Goal: Navigation & Orientation: Find specific page/section

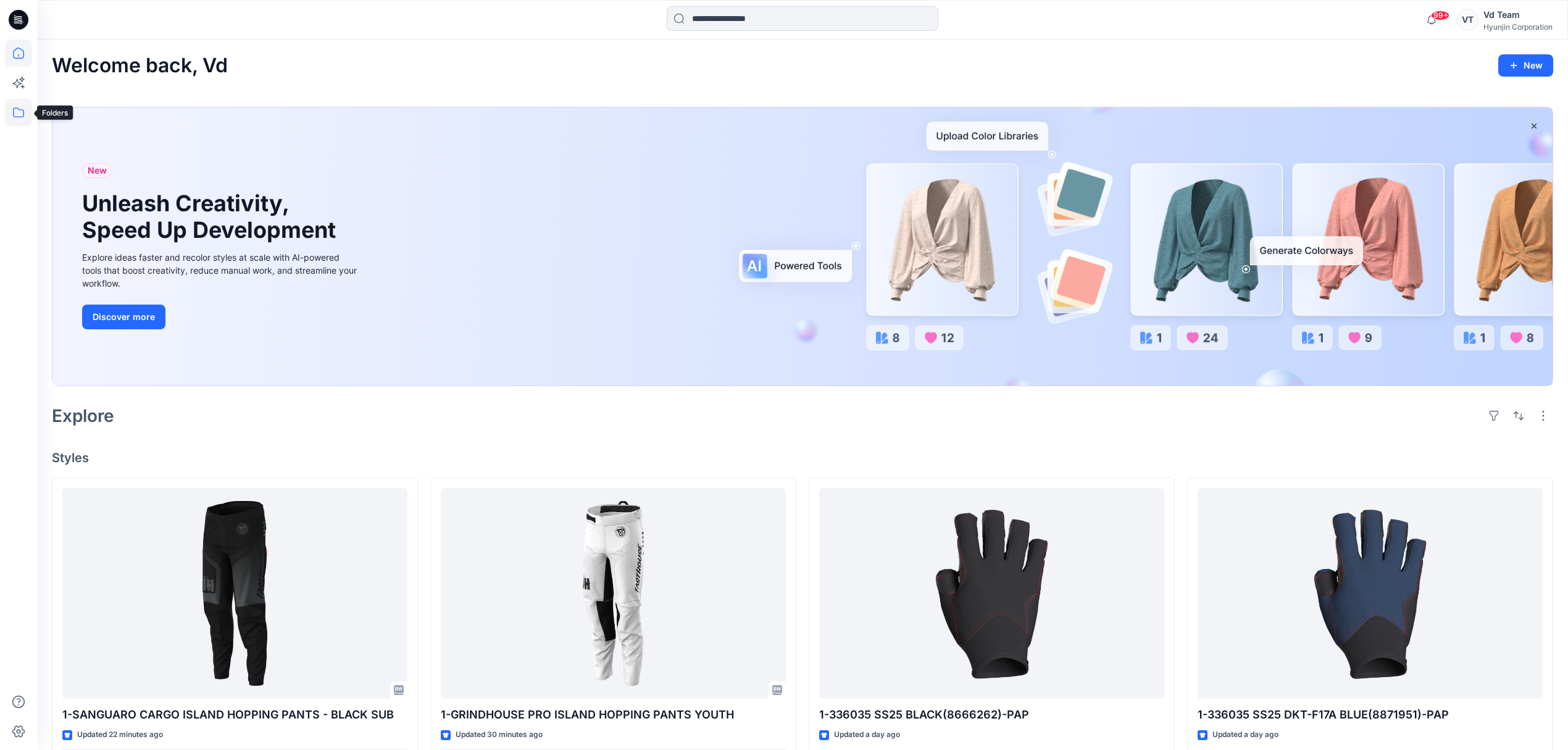
click at [28, 108] on icon at bounding box center [18, 113] width 28 height 28
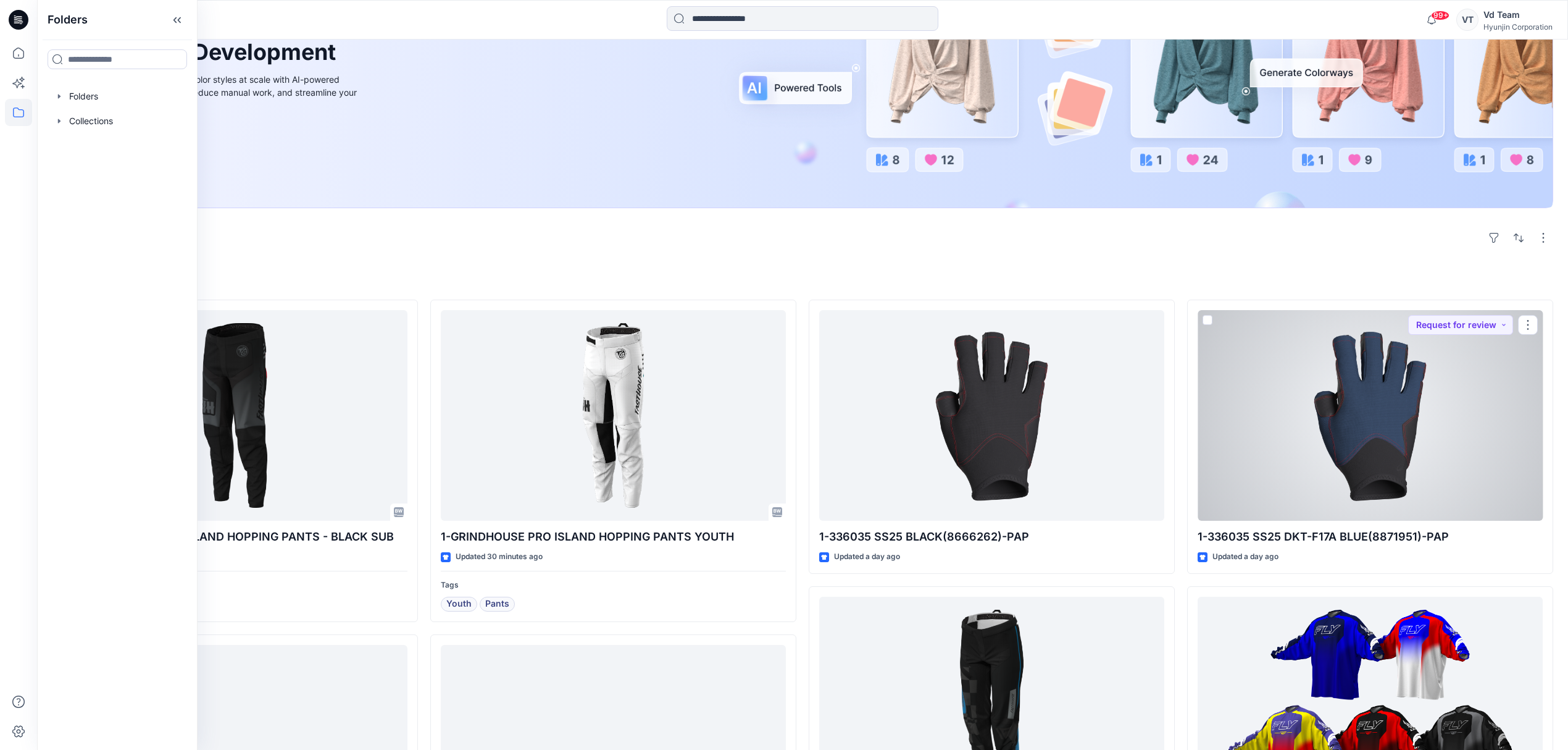
scroll to position [247, 0]
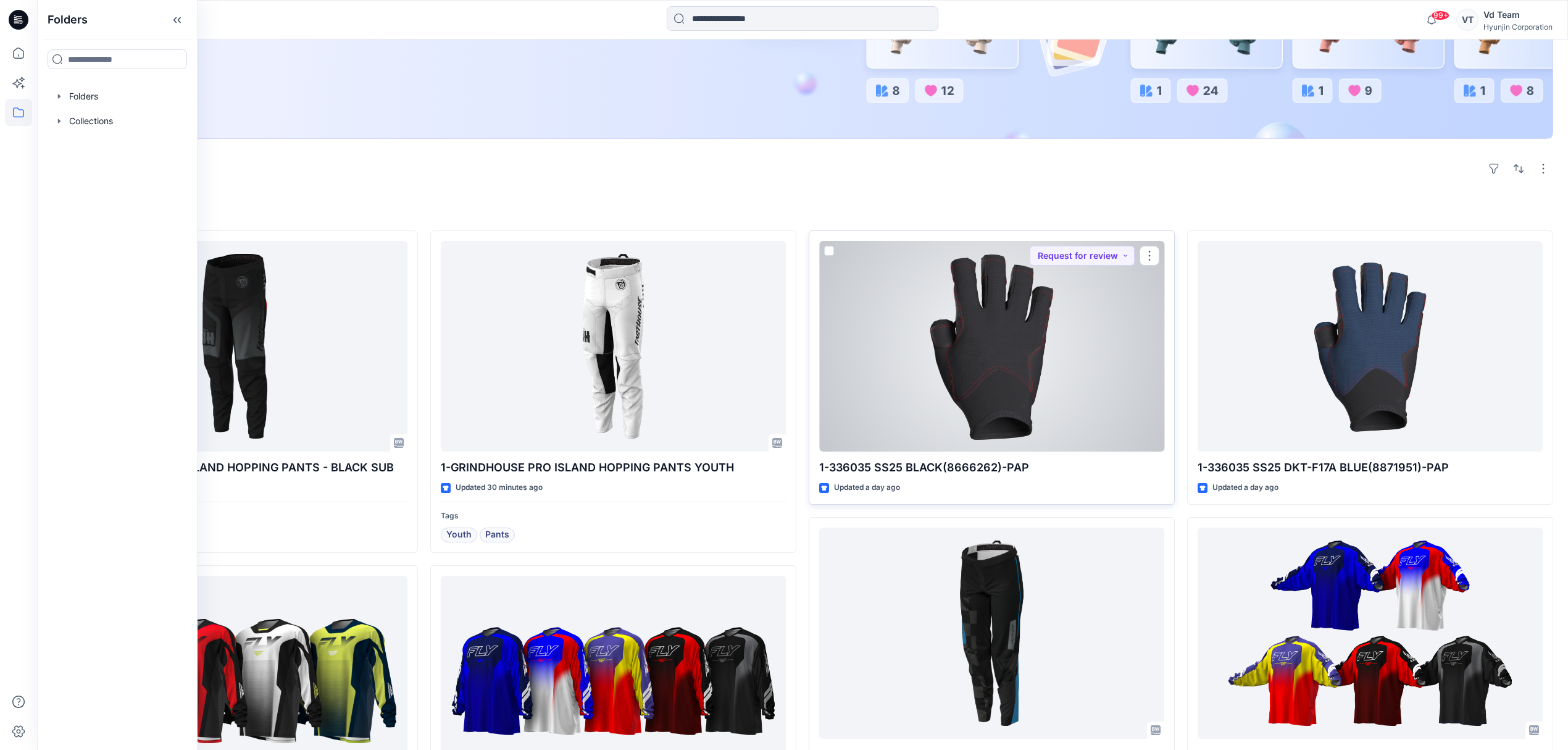
click at [966, 408] on div at bounding box center [992, 347] width 345 height 211
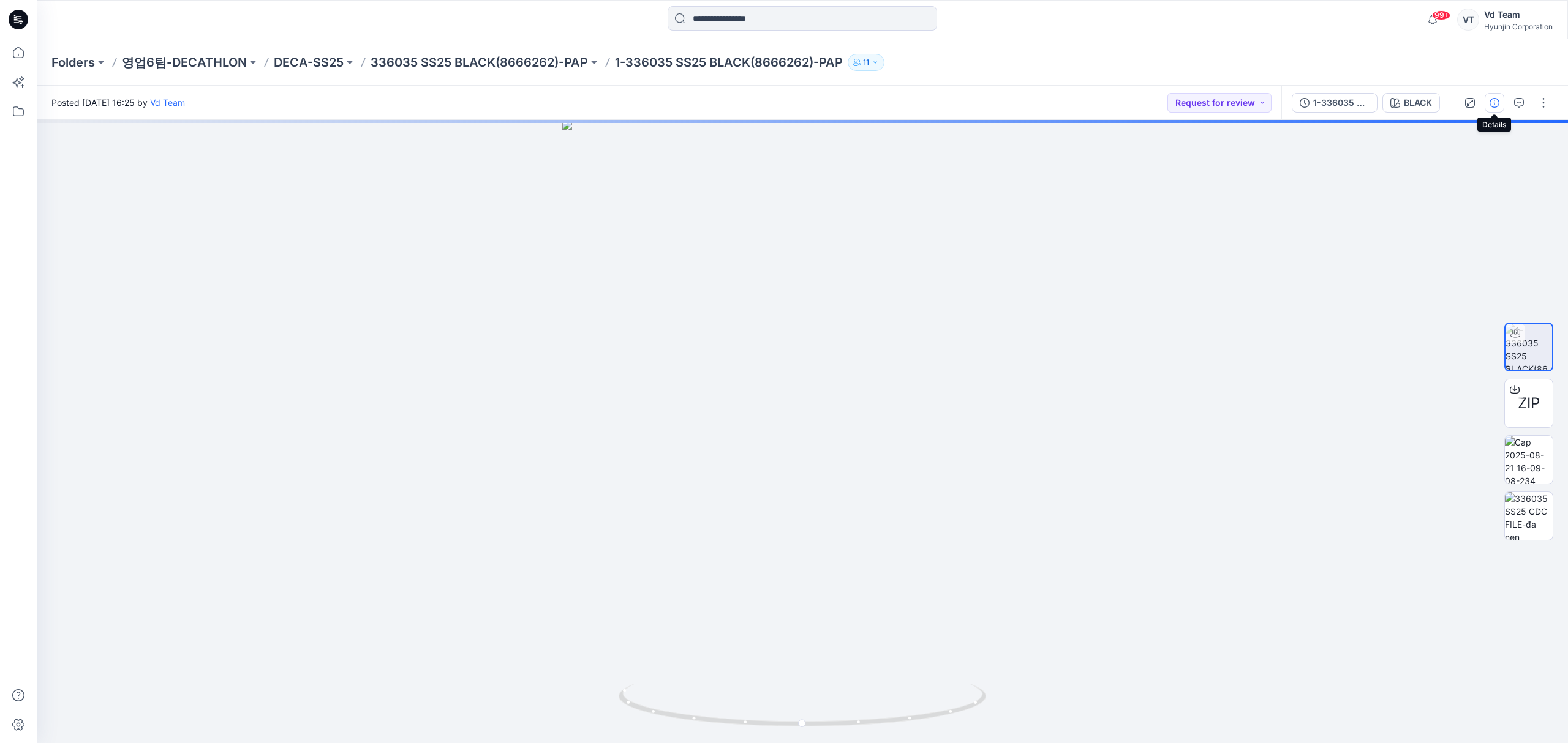
click at [1497, 107] on icon "button" at bounding box center [1493, 103] width 10 height 10
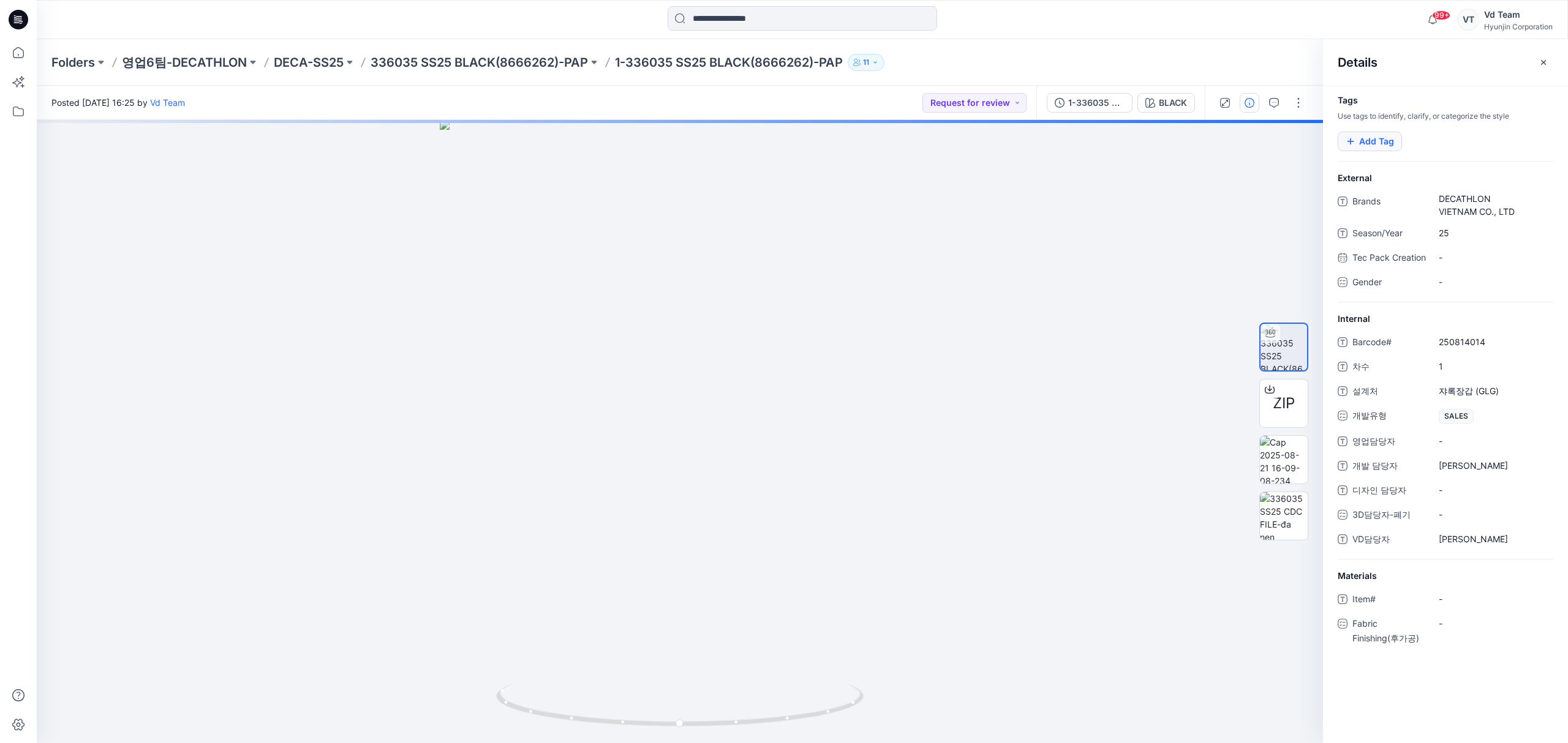
click at [1389, 138] on button "Add Tag" at bounding box center [1369, 141] width 65 height 20
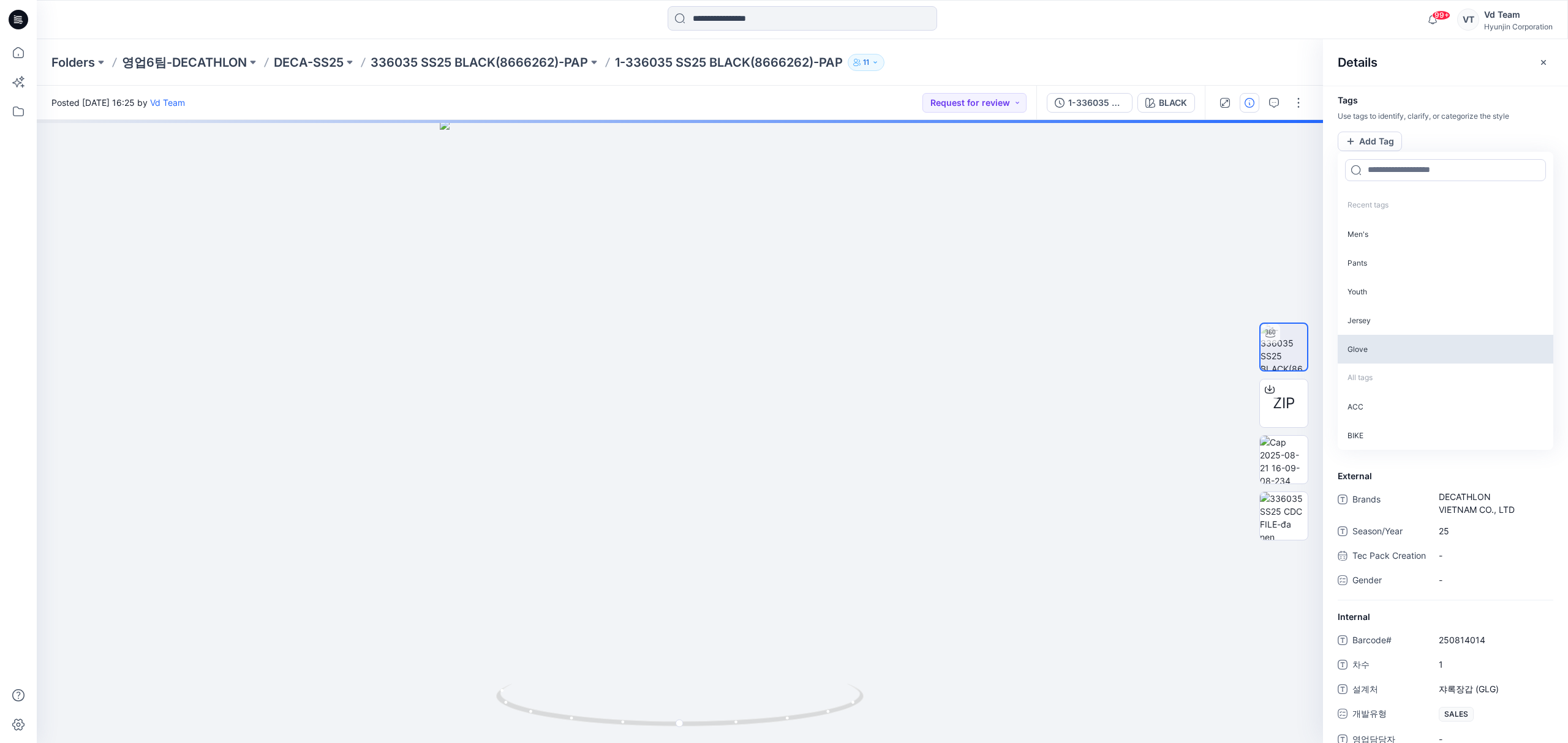
click at [1373, 353] on p "Glove" at bounding box center [1445, 350] width 216 height 29
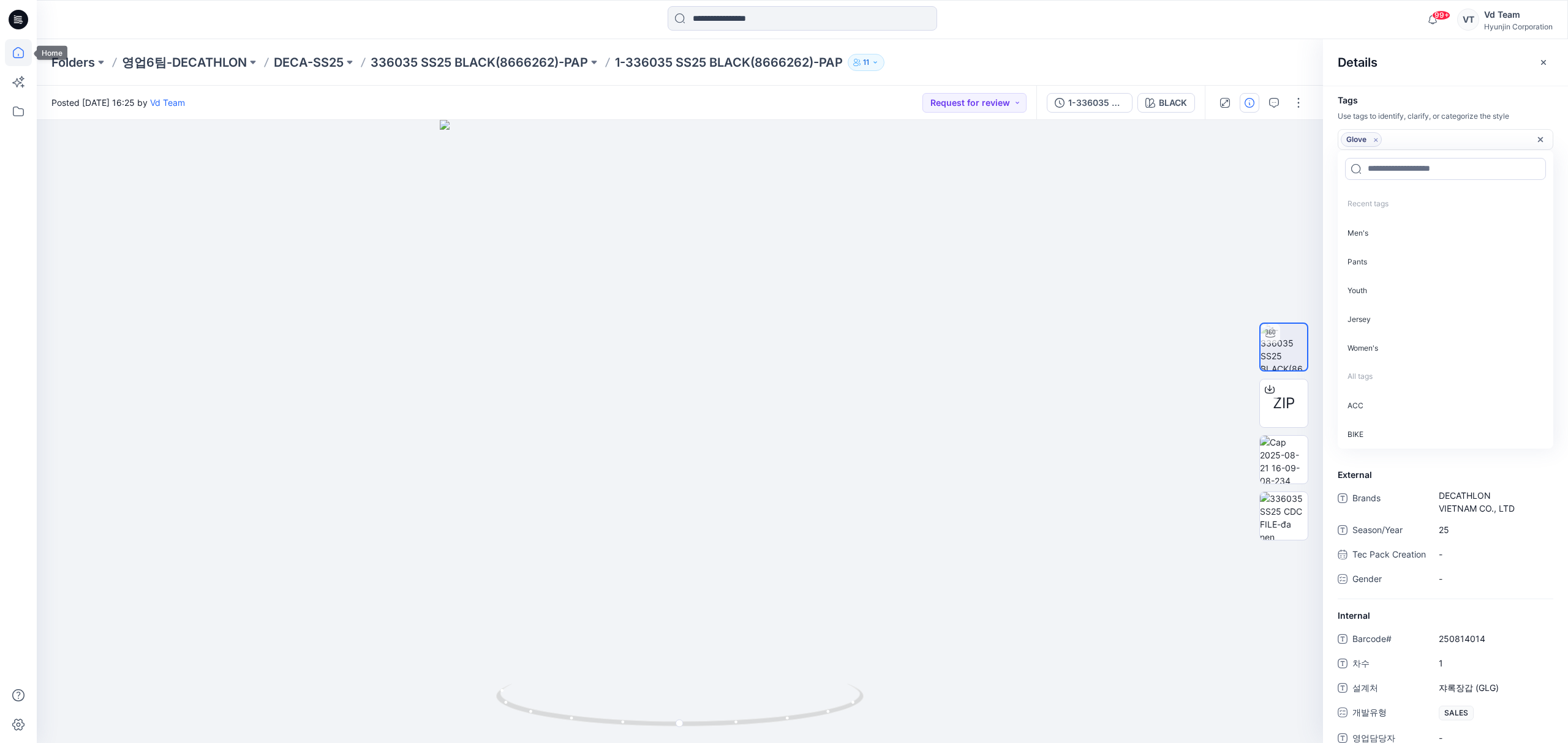
click at [20, 44] on icon at bounding box center [18, 53] width 27 height 27
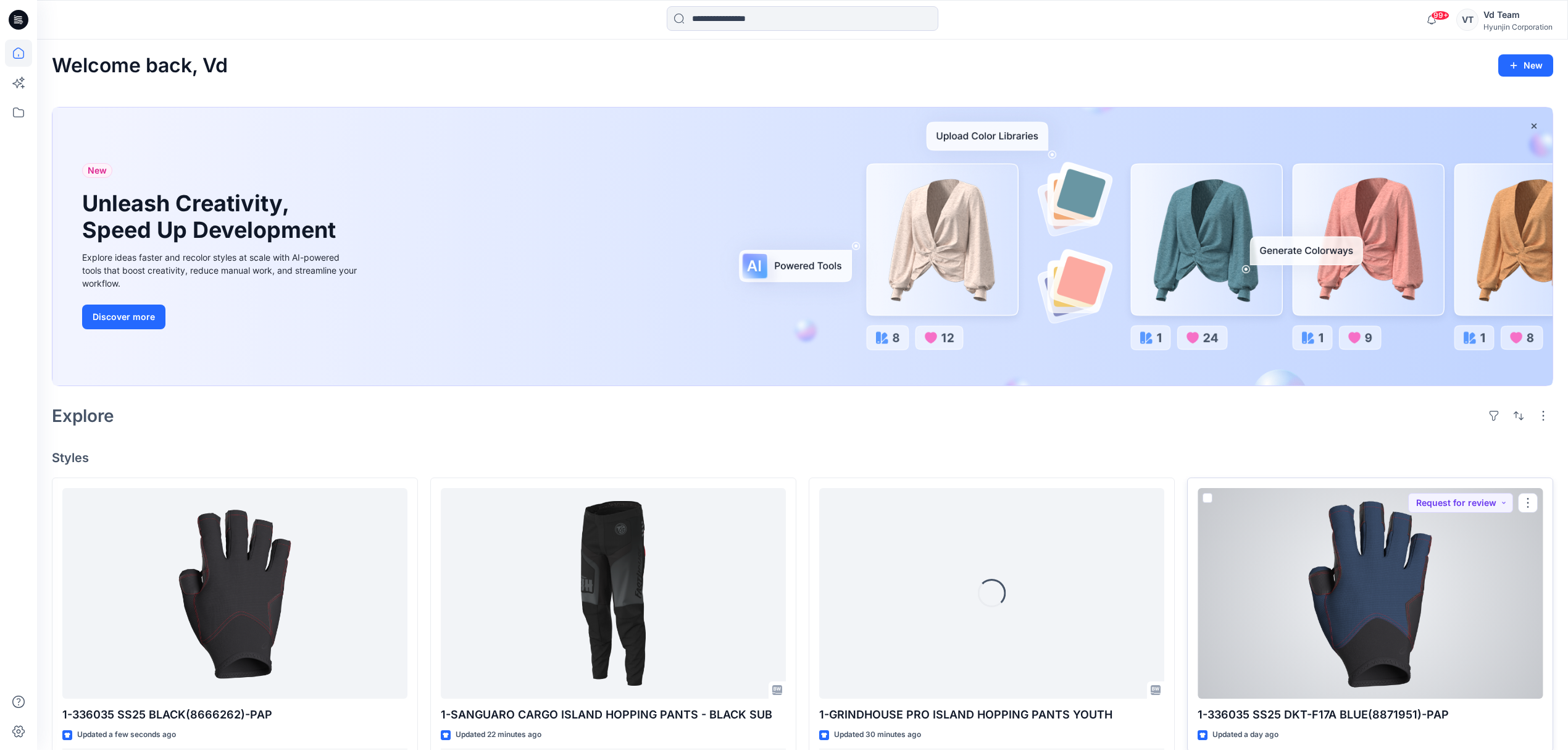
click at [1369, 628] on div at bounding box center [1371, 594] width 345 height 211
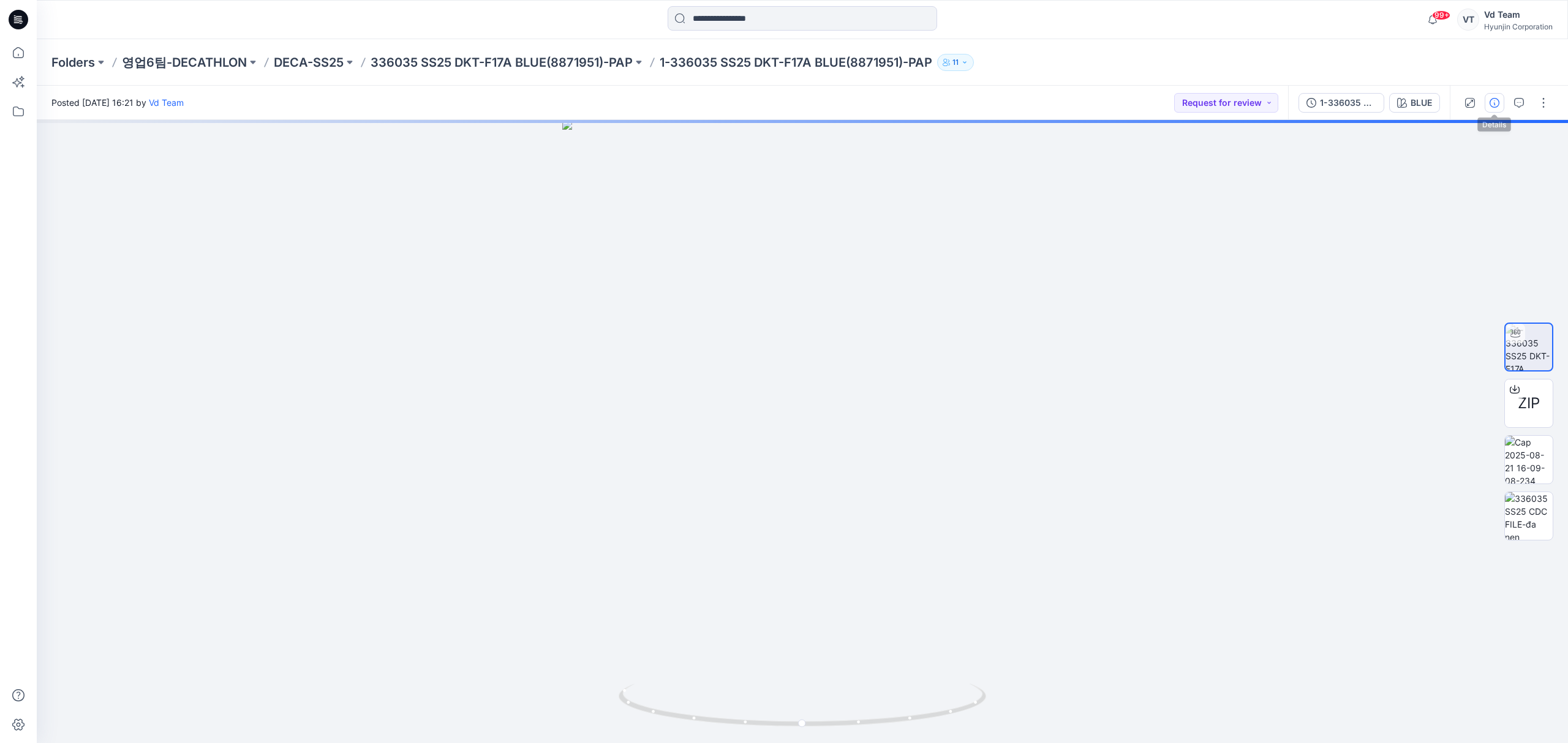
click at [1501, 99] on button "button" at bounding box center [1494, 103] width 20 height 20
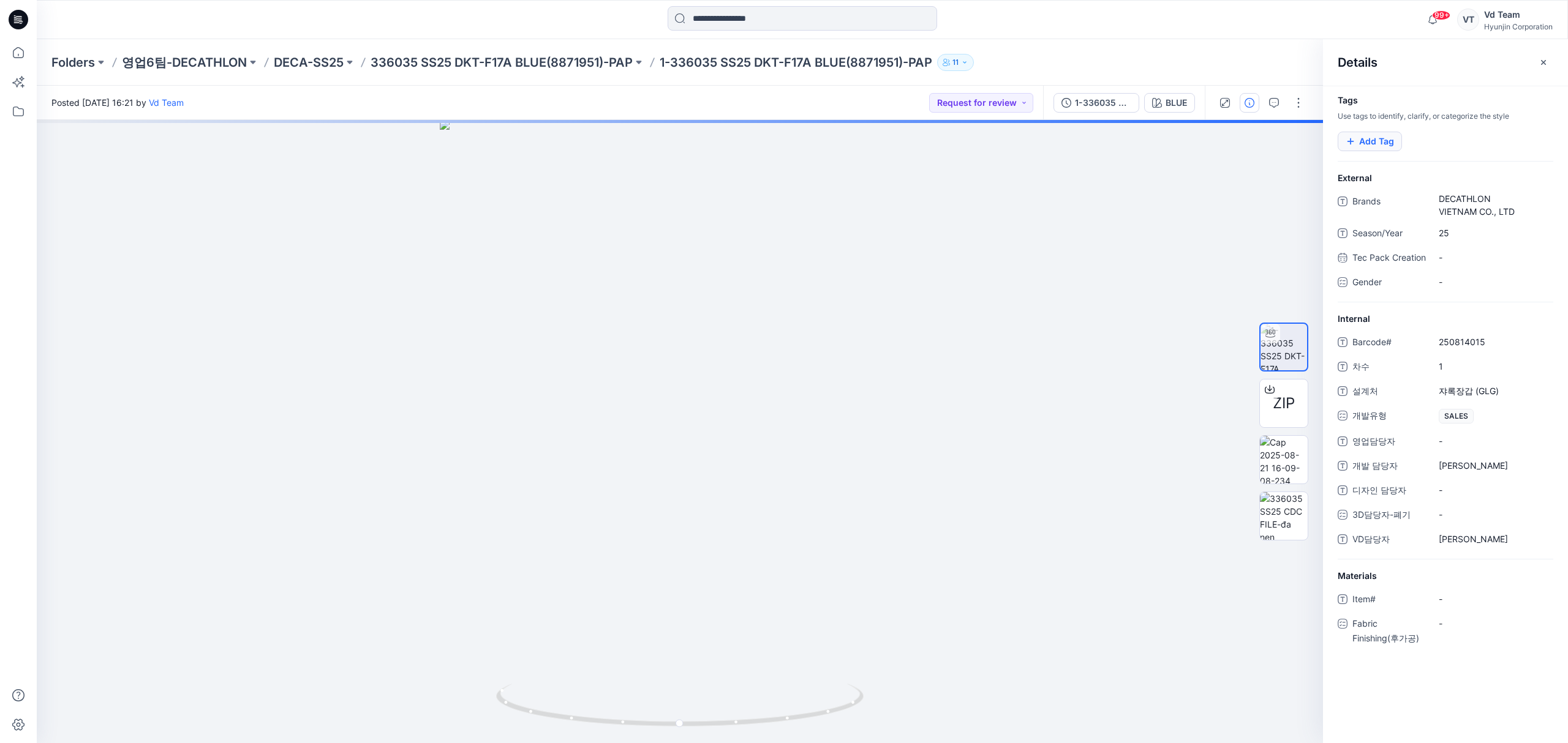
click at [1382, 136] on button "Add Tag" at bounding box center [1369, 141] width 65 height 20
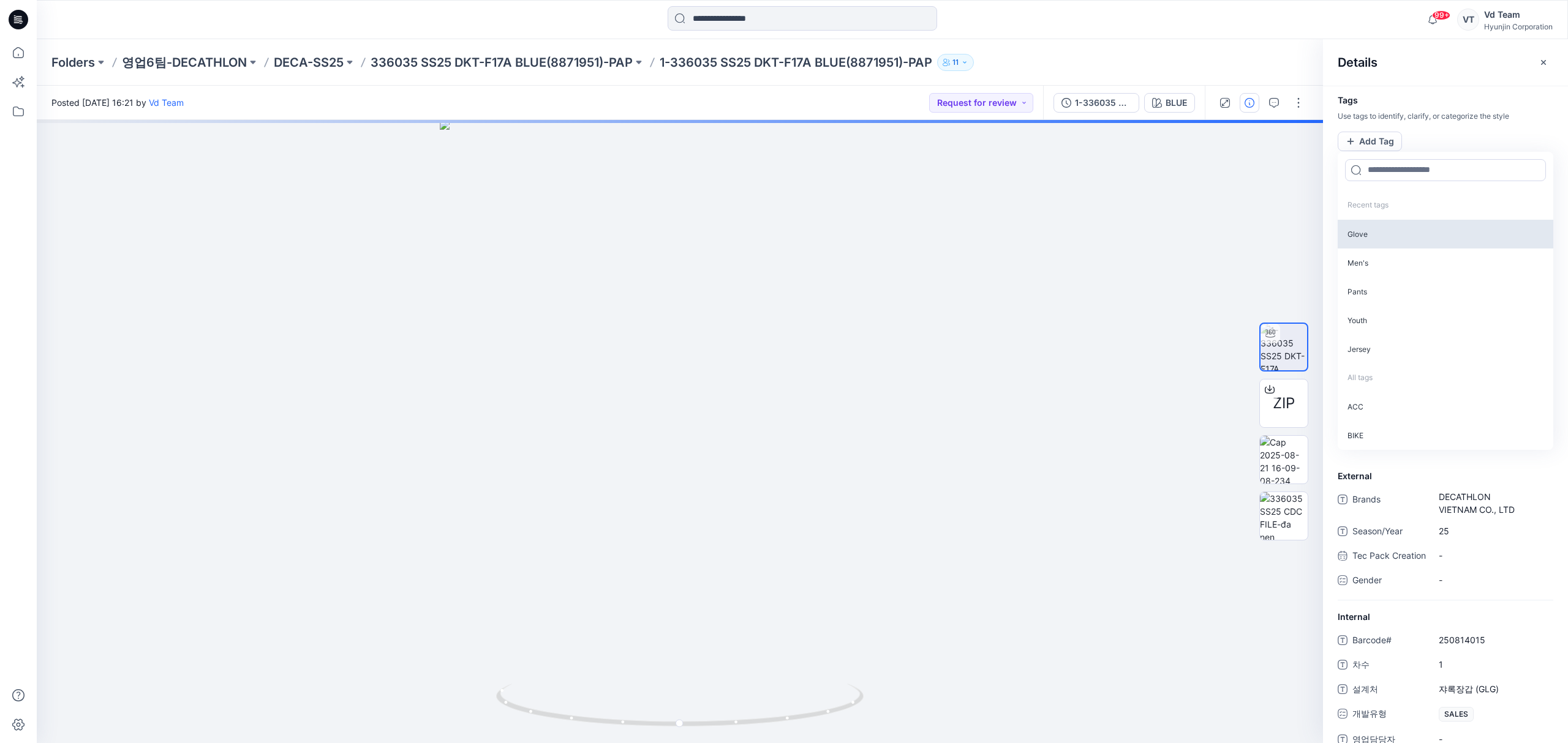
click at [1387, 238] on p "Glove" at bounding box center [1445, 234] width 216 height 29
click at [17, 49] on icon at bounding box center [18, 53] width 27 height 27
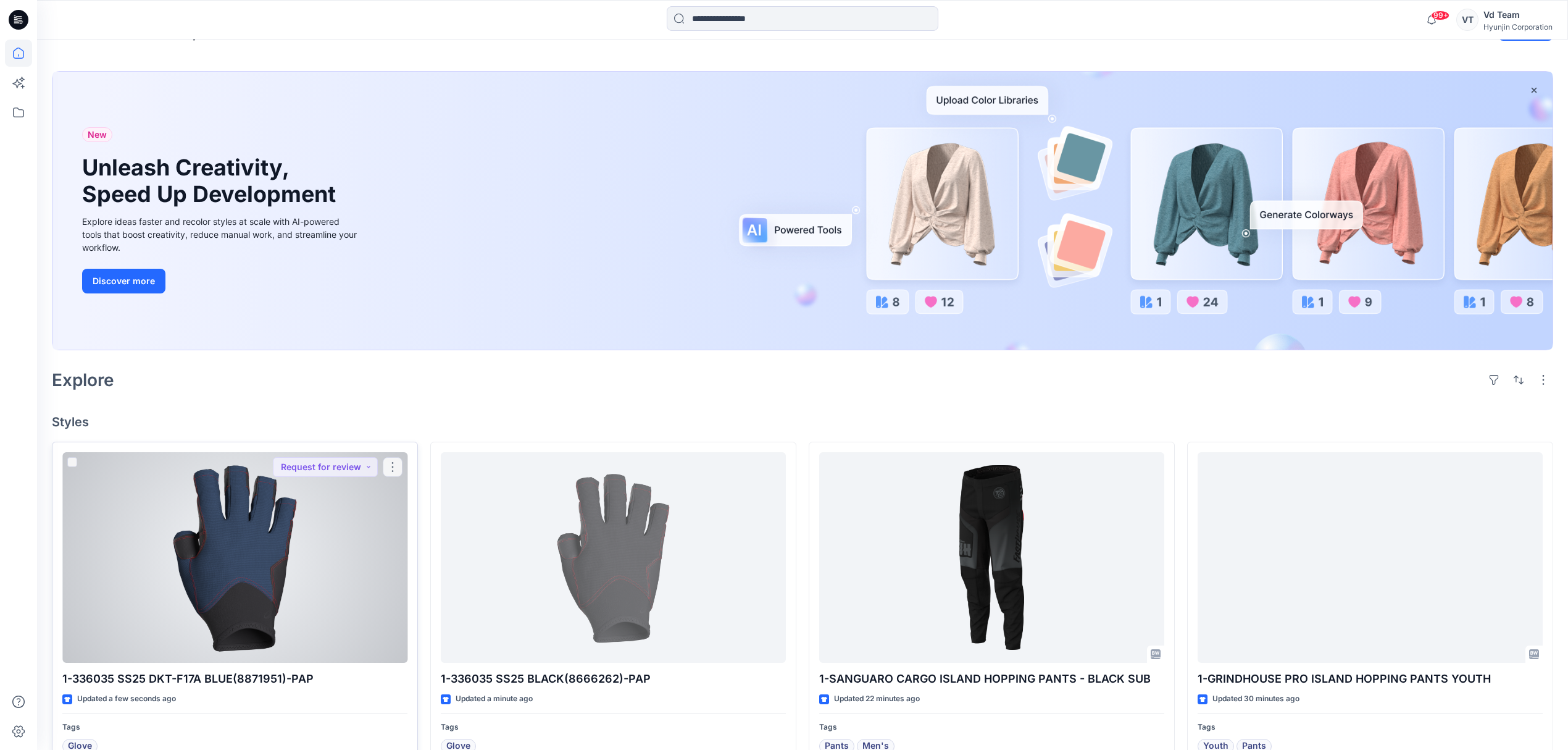
scroll to position [82, 0]
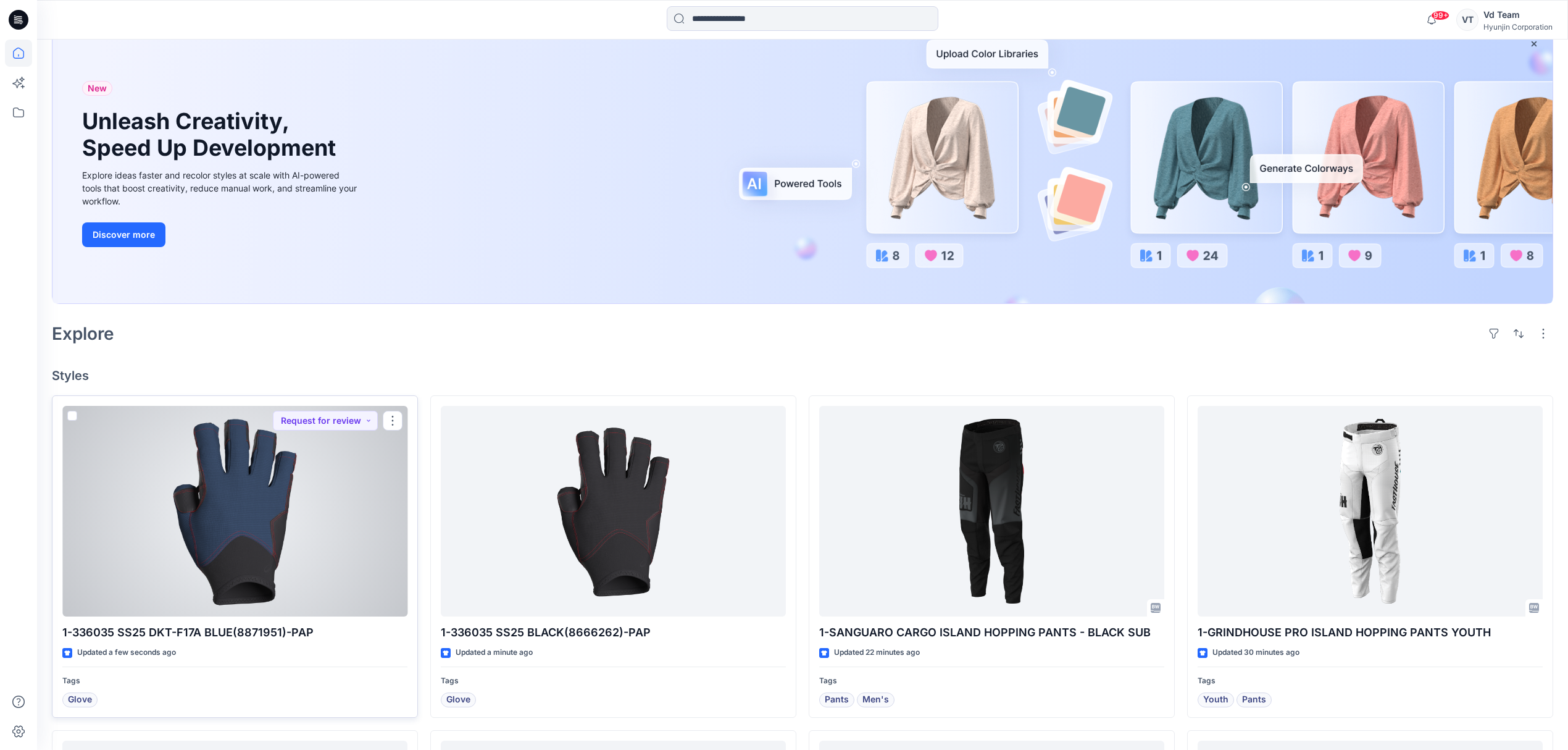
click at [332, 515] on div at bounding box center [235, 512] width 345 height 211
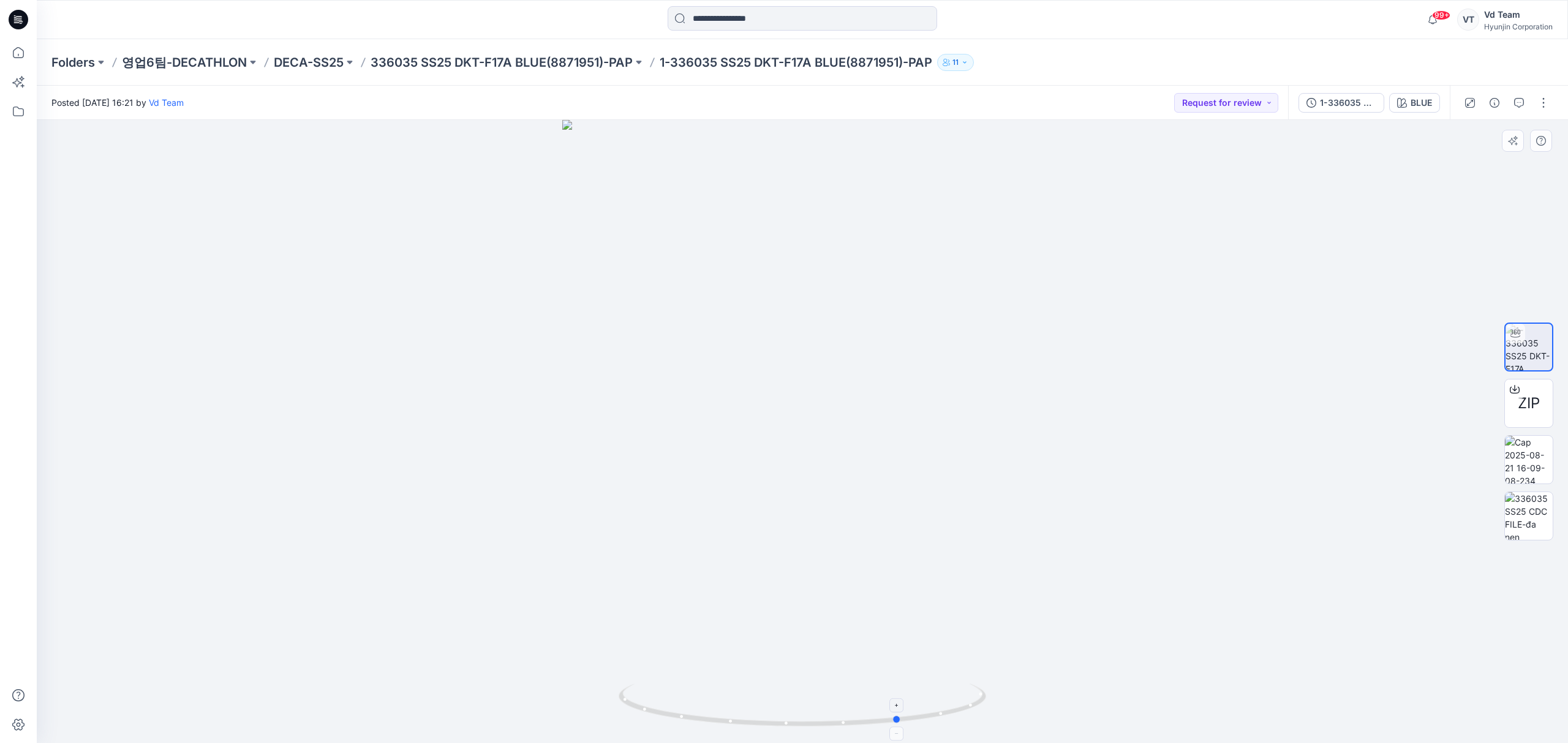
drag, startPoint x: 712, startPoint y: 721, endPoint x: 809, endPoint y: 701, distance: 99.0
click at [809, 701] on icon at bounding box center [804, 707] width 371 height 46
click at [23, 55] on icon at bounding box center [18, 53] width 27 height 27
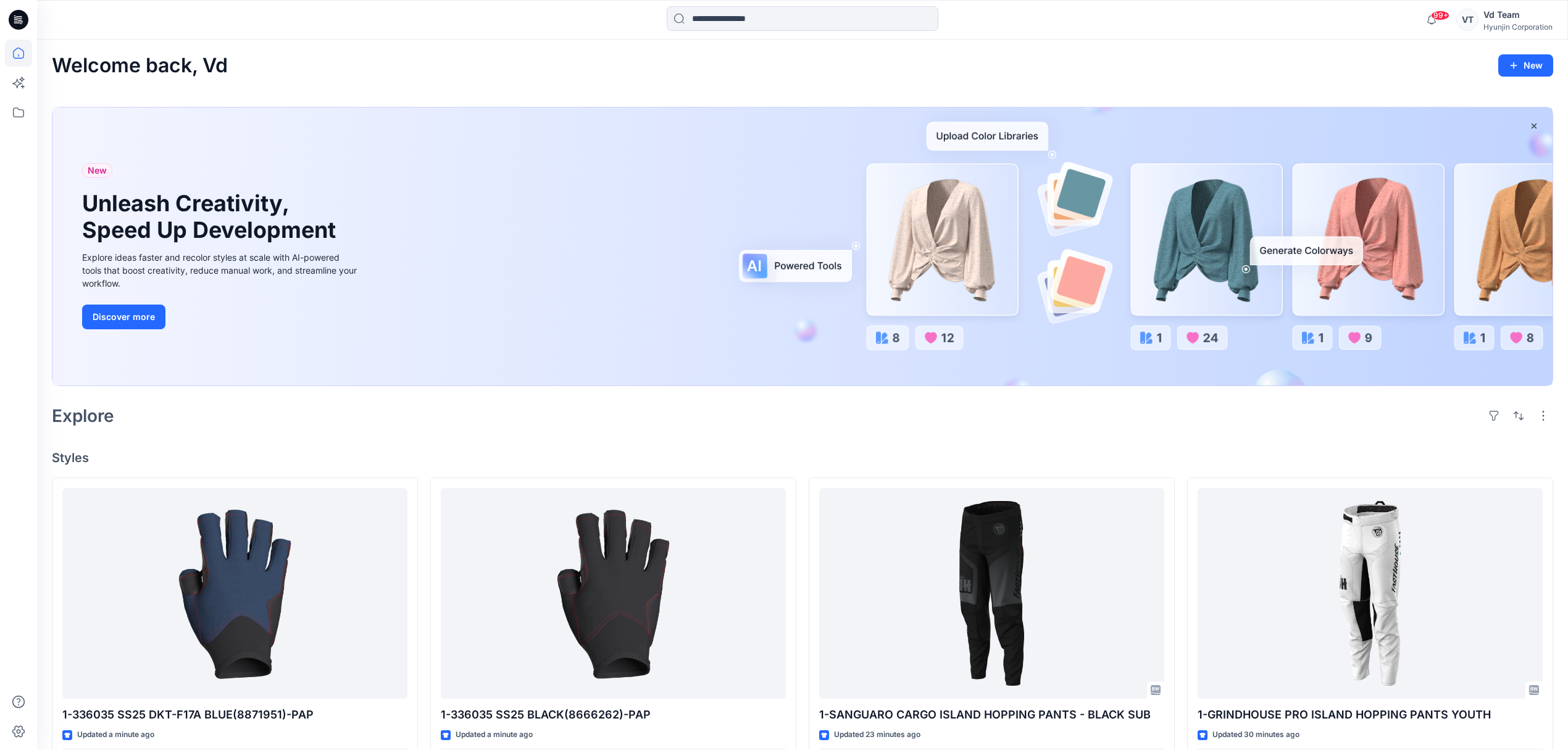
click at [351, 412] on div "Explore" at bounding box center [802, 415] width 1501 height 29
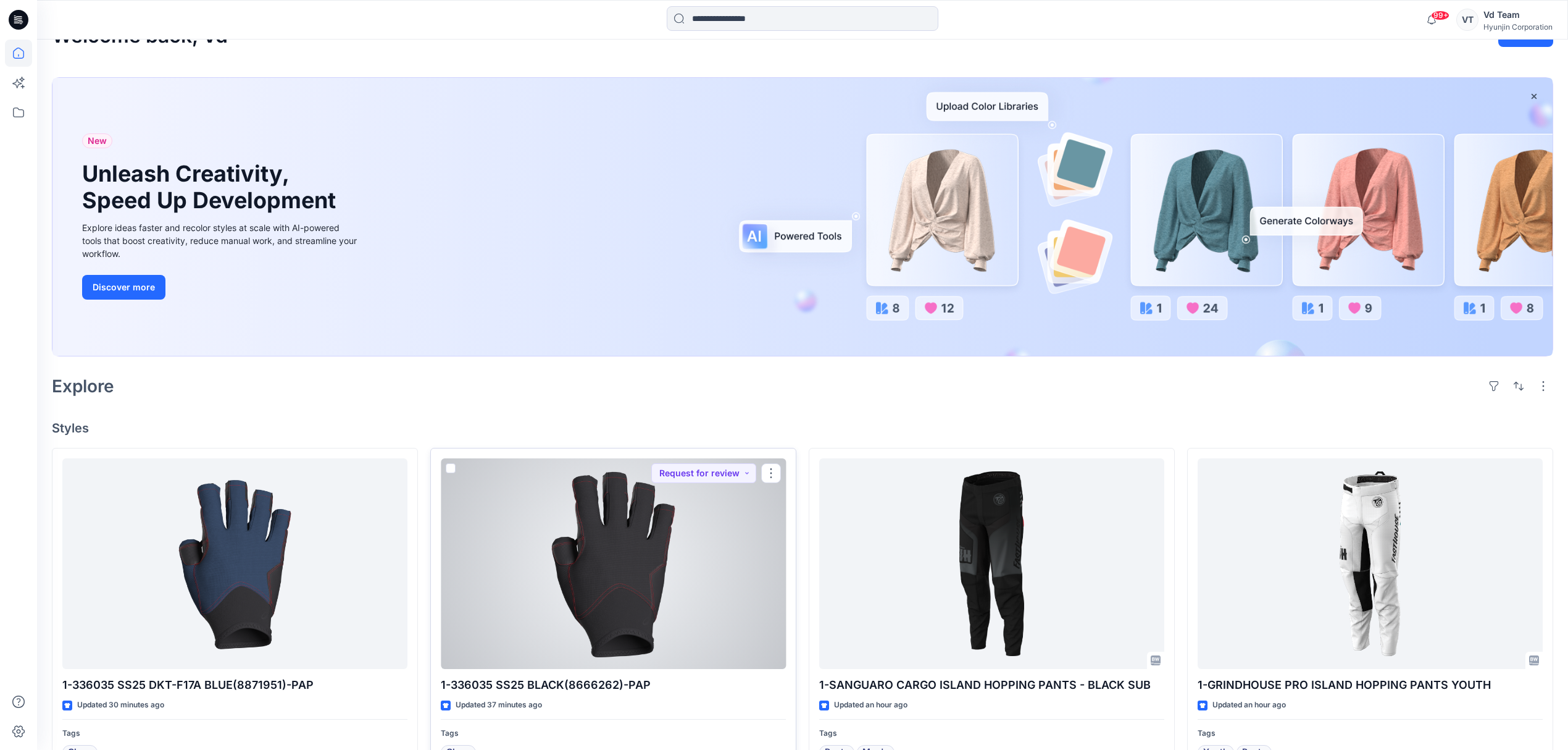
scroll to position [165, 0]
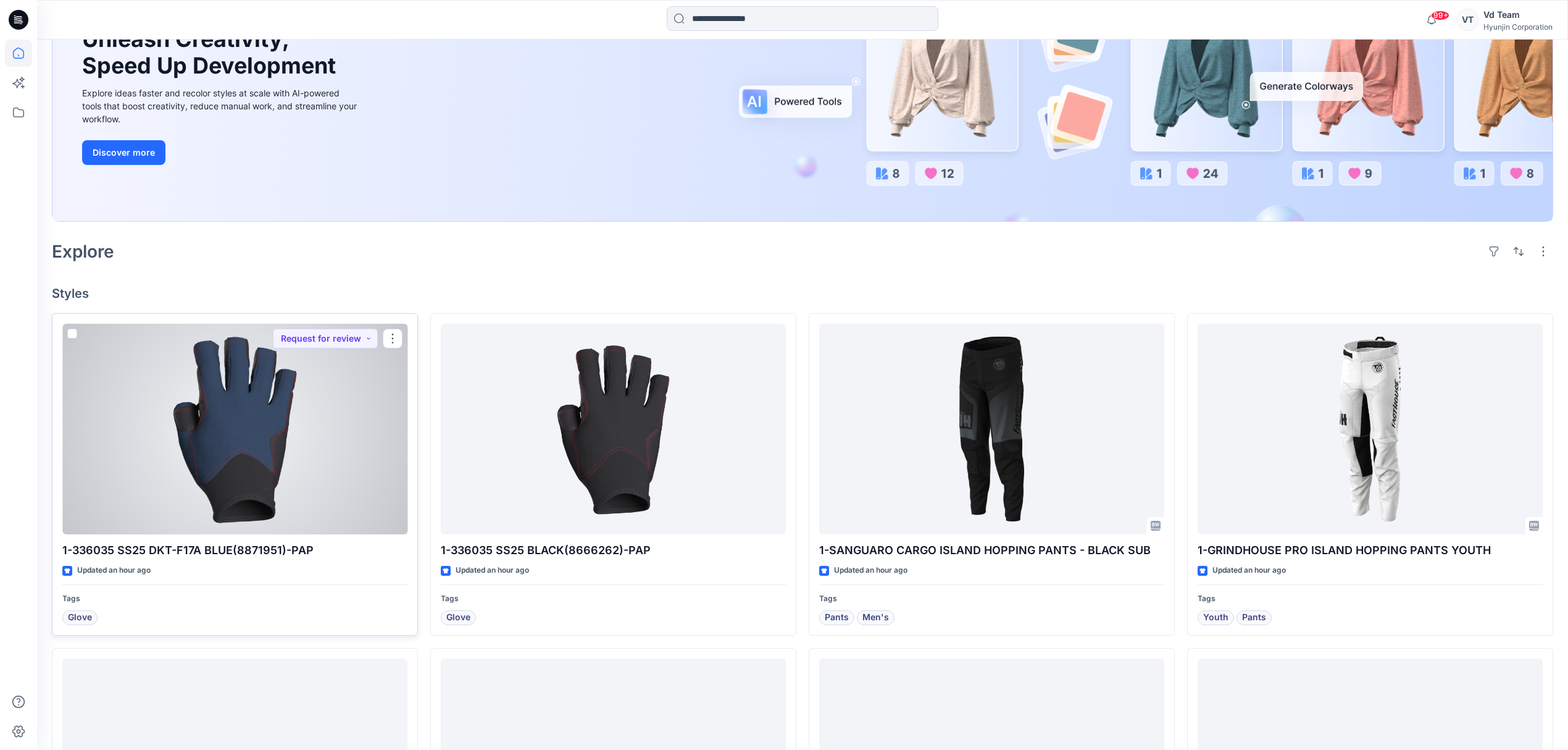
click at [234, 468] on div at bounding box center [235, 429] width 345 height 211
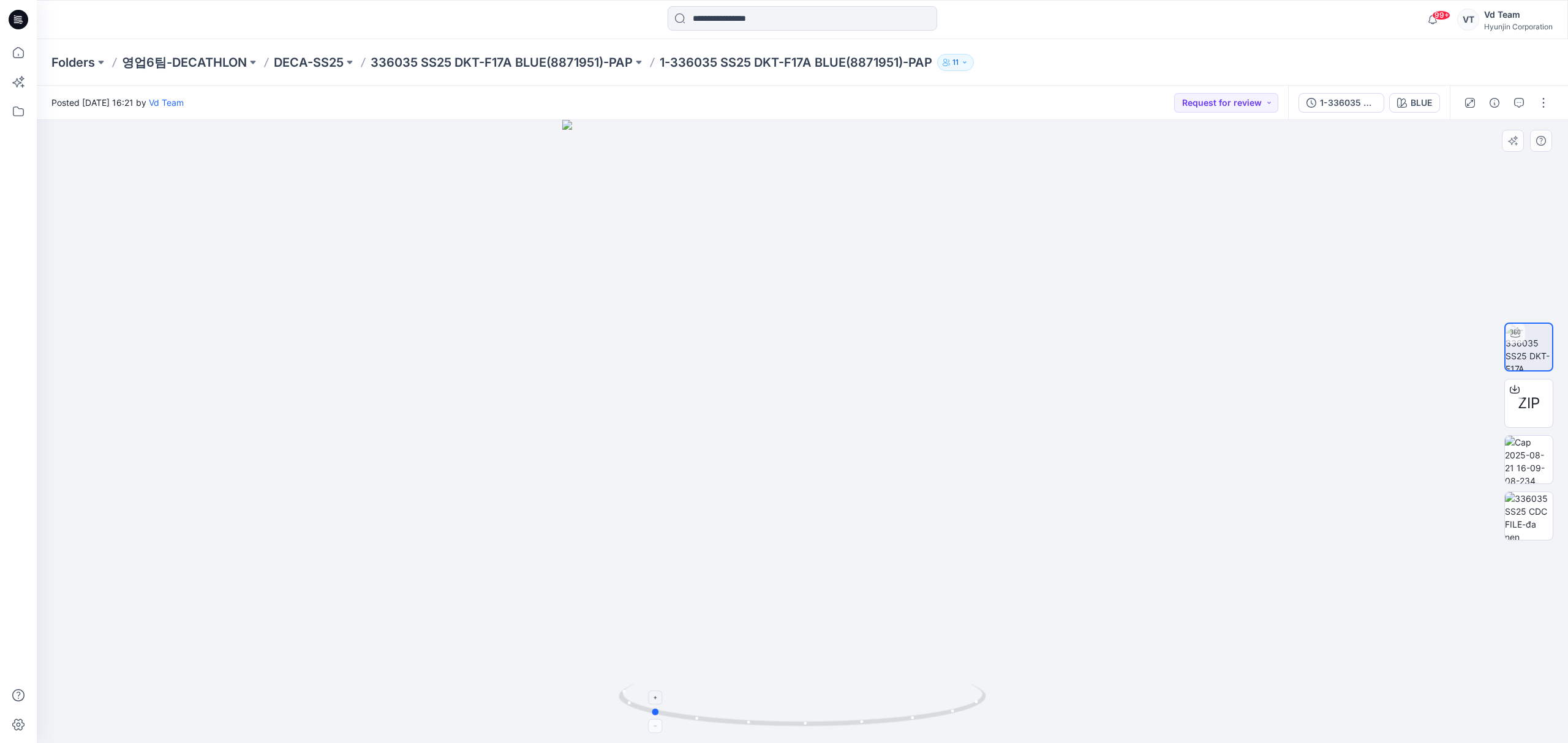
drag, startPoint x: 716, startPoint y: 718, endPoint x: 931, endPoint y: 707, distance: 215.3
click at [931, 707] on icon at bounding box center [804, 707] width 371 height 46
click at [509, 54] on p "336035 SS25 DKT-F17A BLUE(8871951)-PAP" at bounding box center [502, 62] width 262 height 17
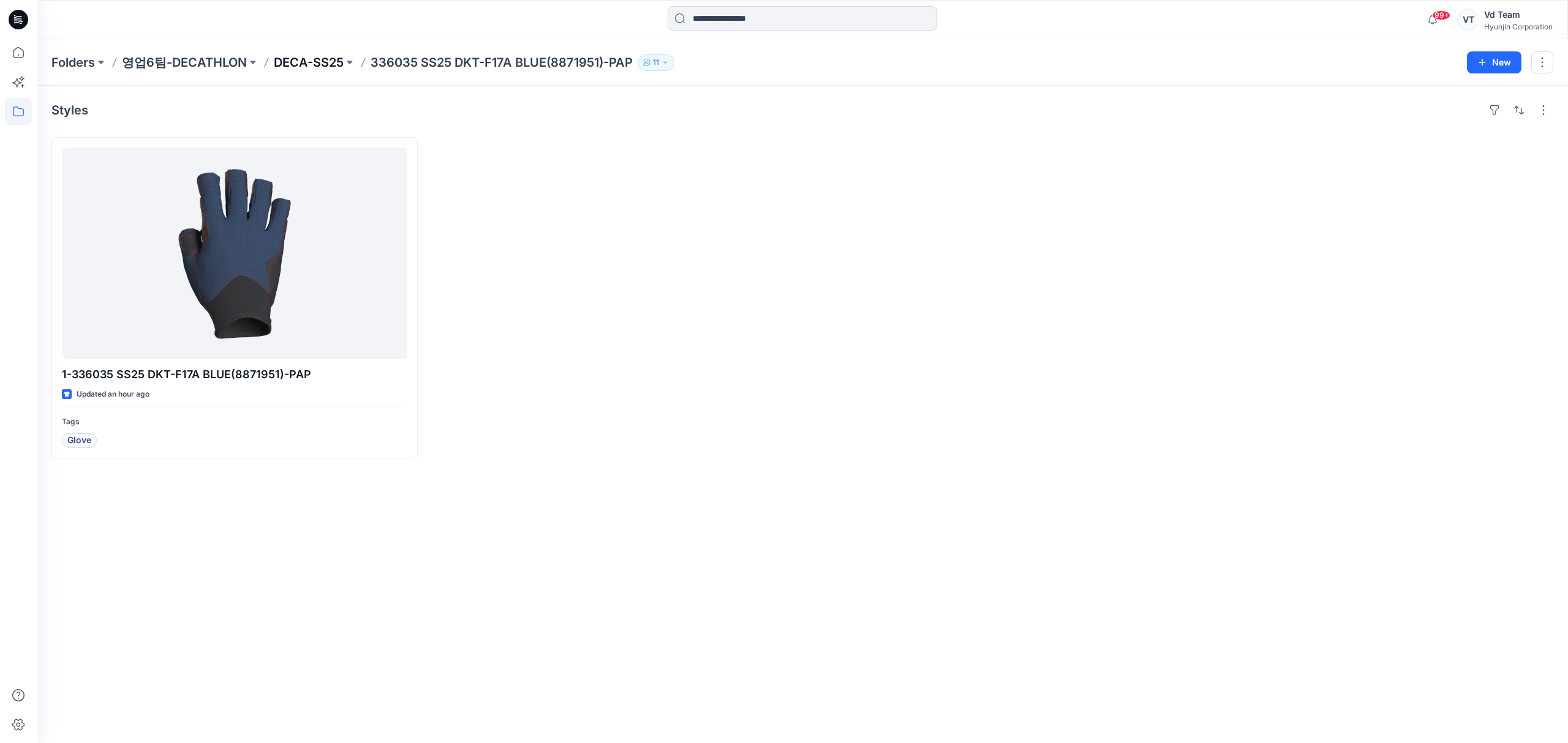
click at [333, 56] on p "DECA-SS25" at bounding box center [308, 62] width 70 height 17
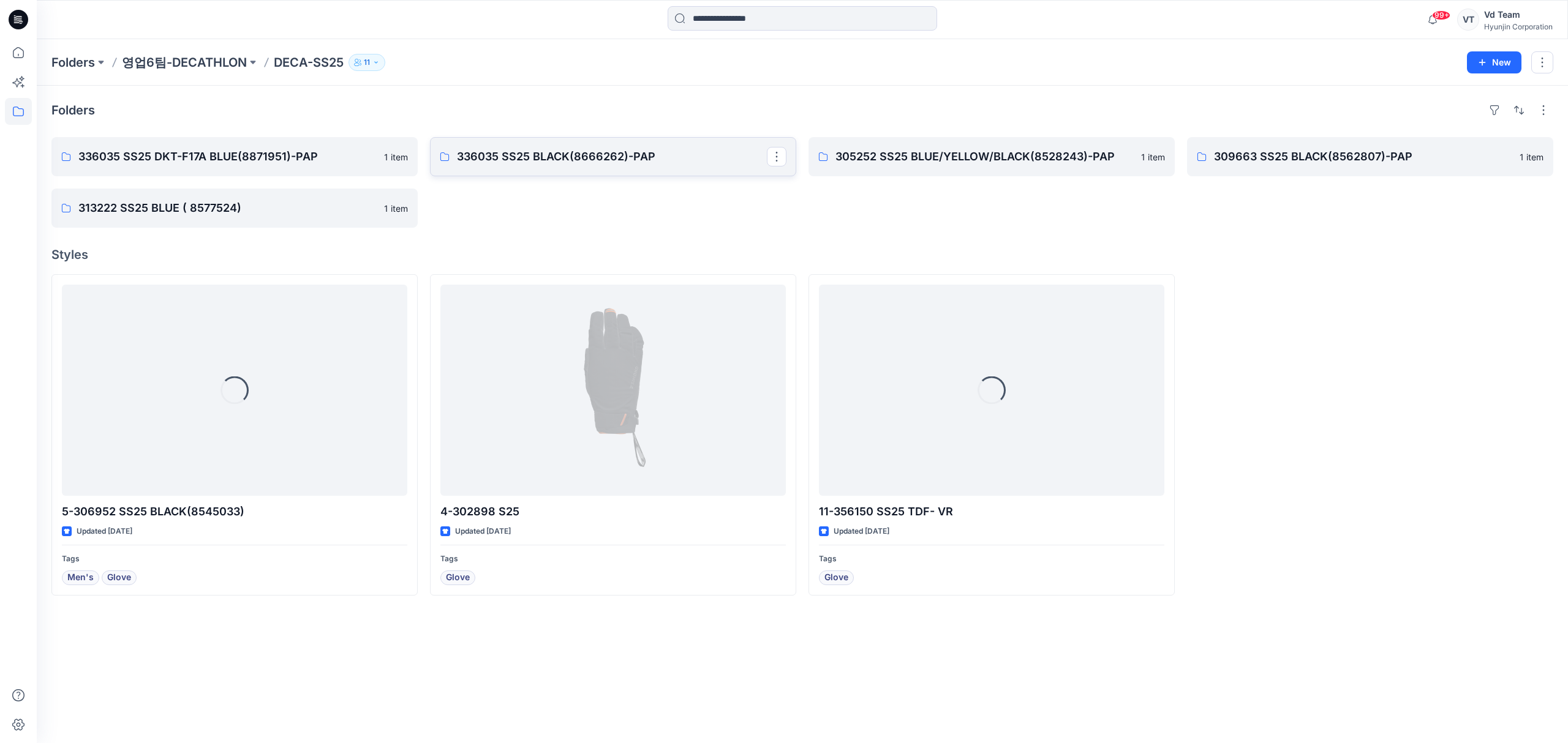
click at [532, 149] on p "336035 SS25 BLACK(8666262)-PAP" at bounding box center [611, 157] width 310 height 17
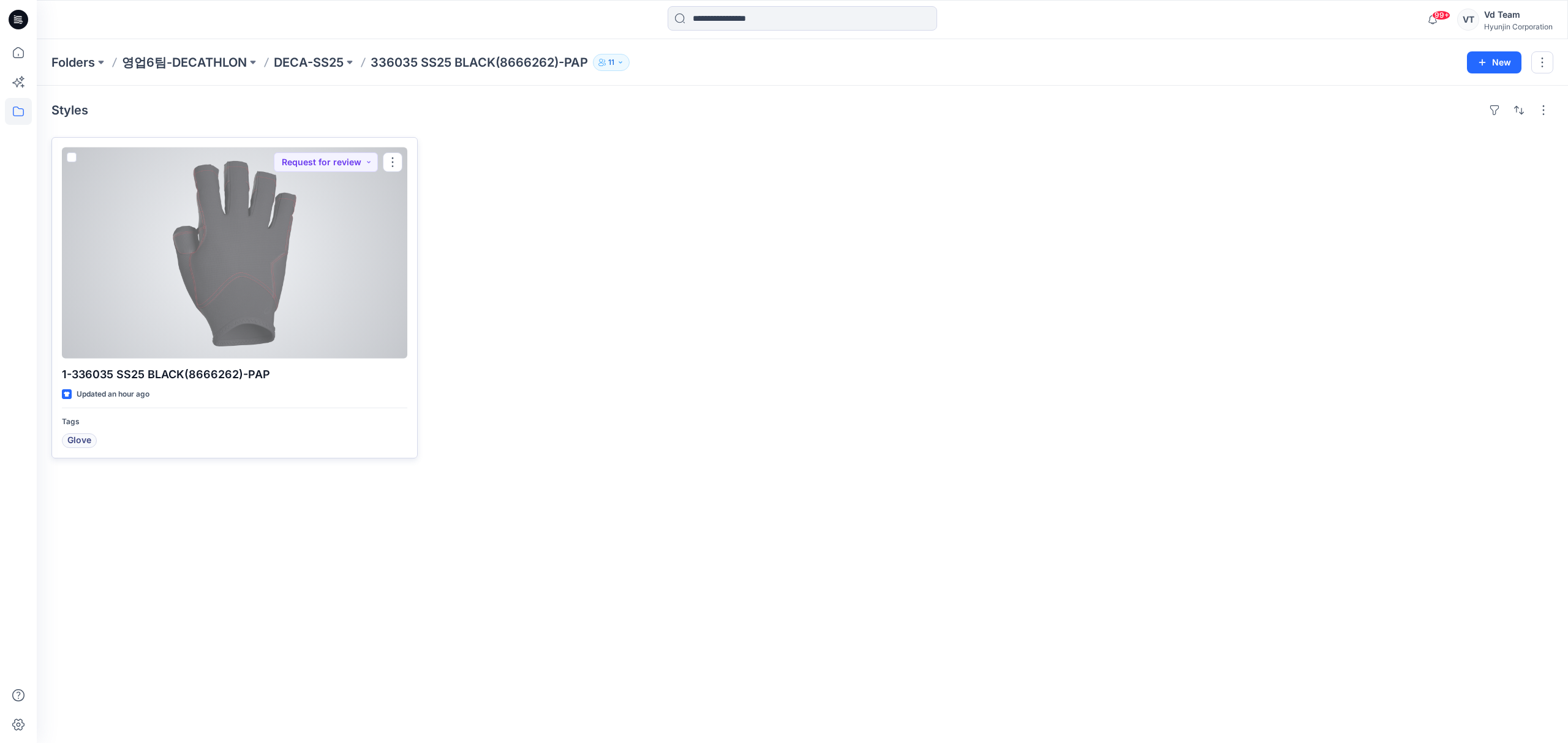
click at [307, 339] on div at bounding box center [234, 253] width 345 height 211
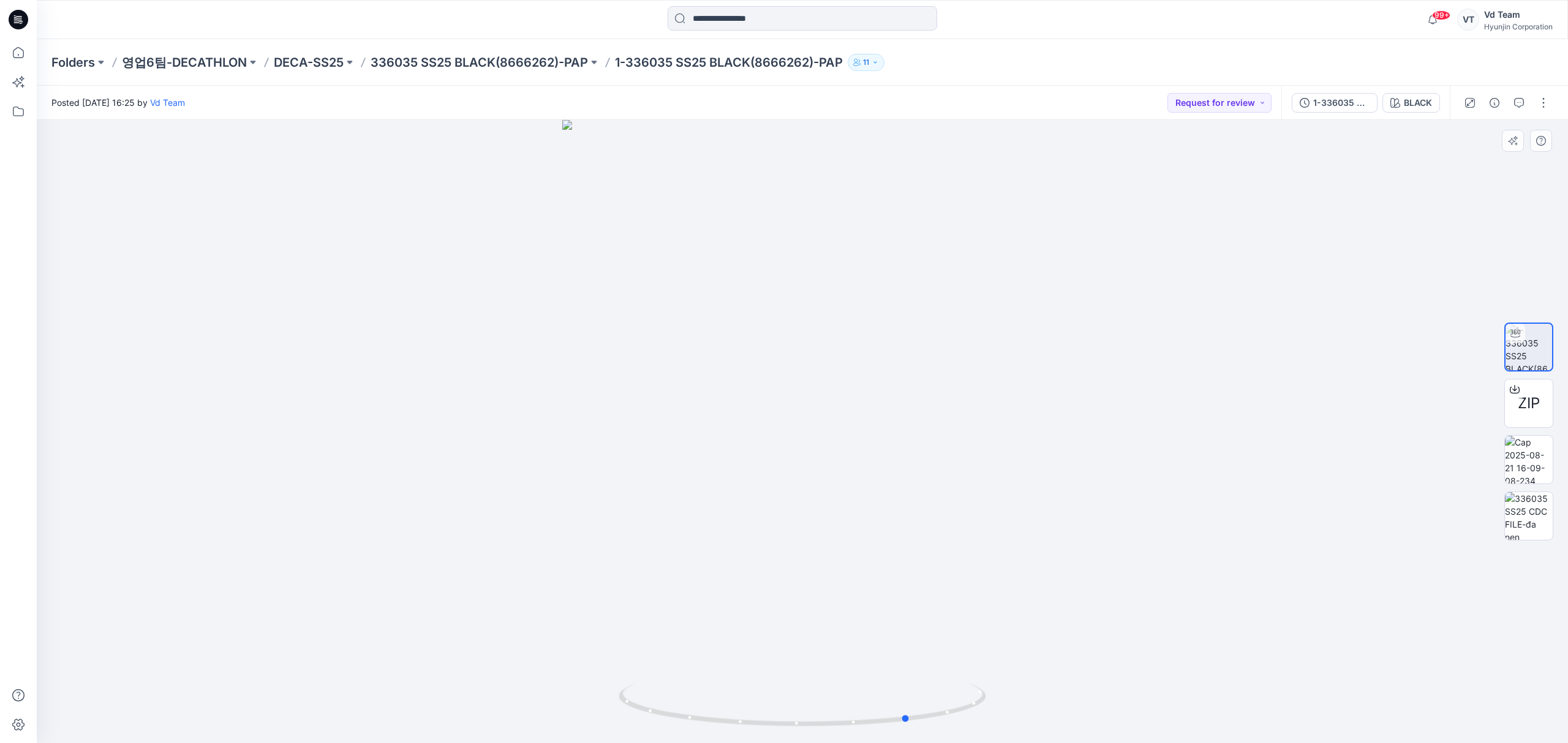
drag, startPoint x: 723, startPoint y: 722, endPoint x: 1179, endPoint y: 661, distance: 460.1
click at [1194, 662] on div at bounding box center [802, 432] width 1531 height 623
click at [23, 49] on icon at bounding box center [18, 53] width 27 height 27
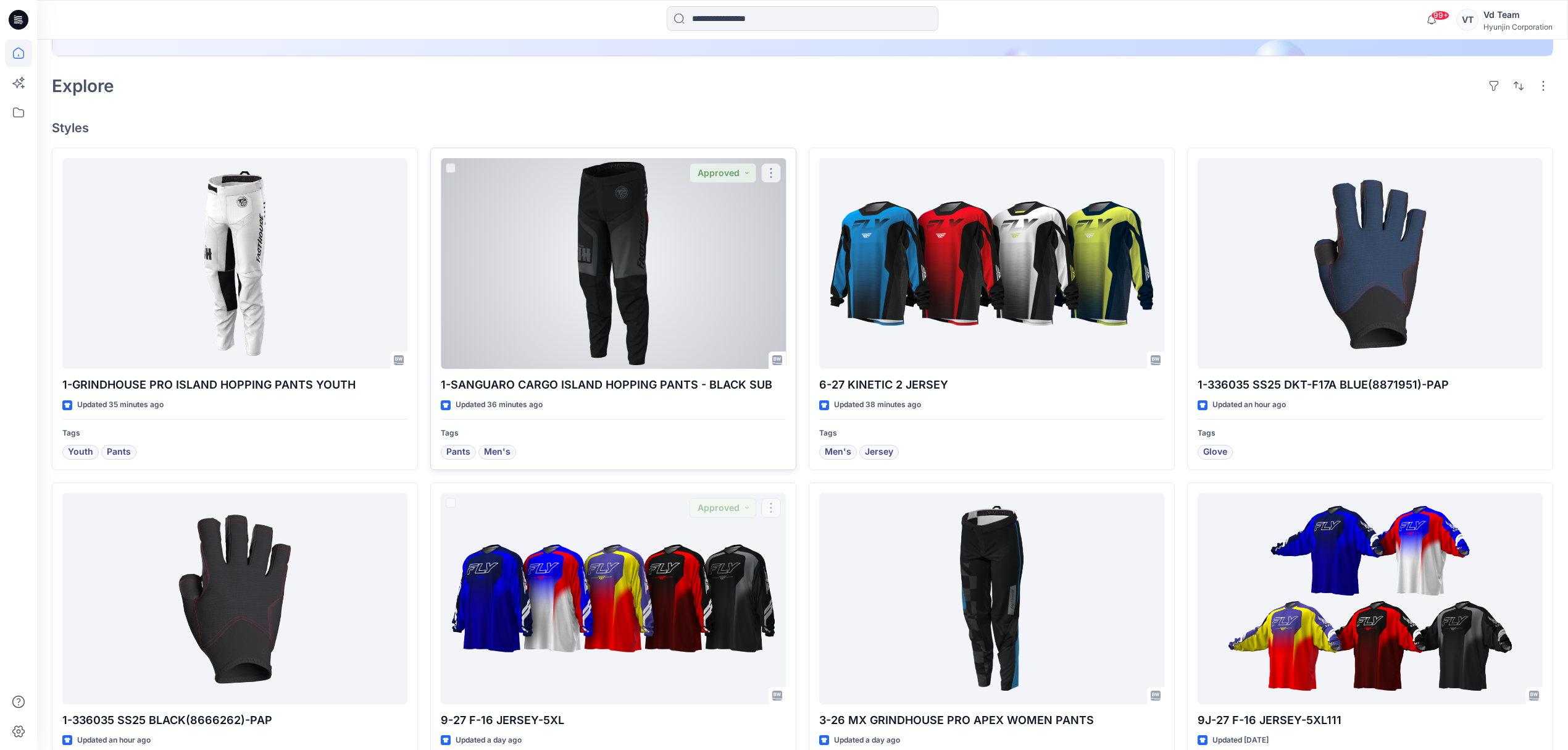
scroll to position [329, 0]
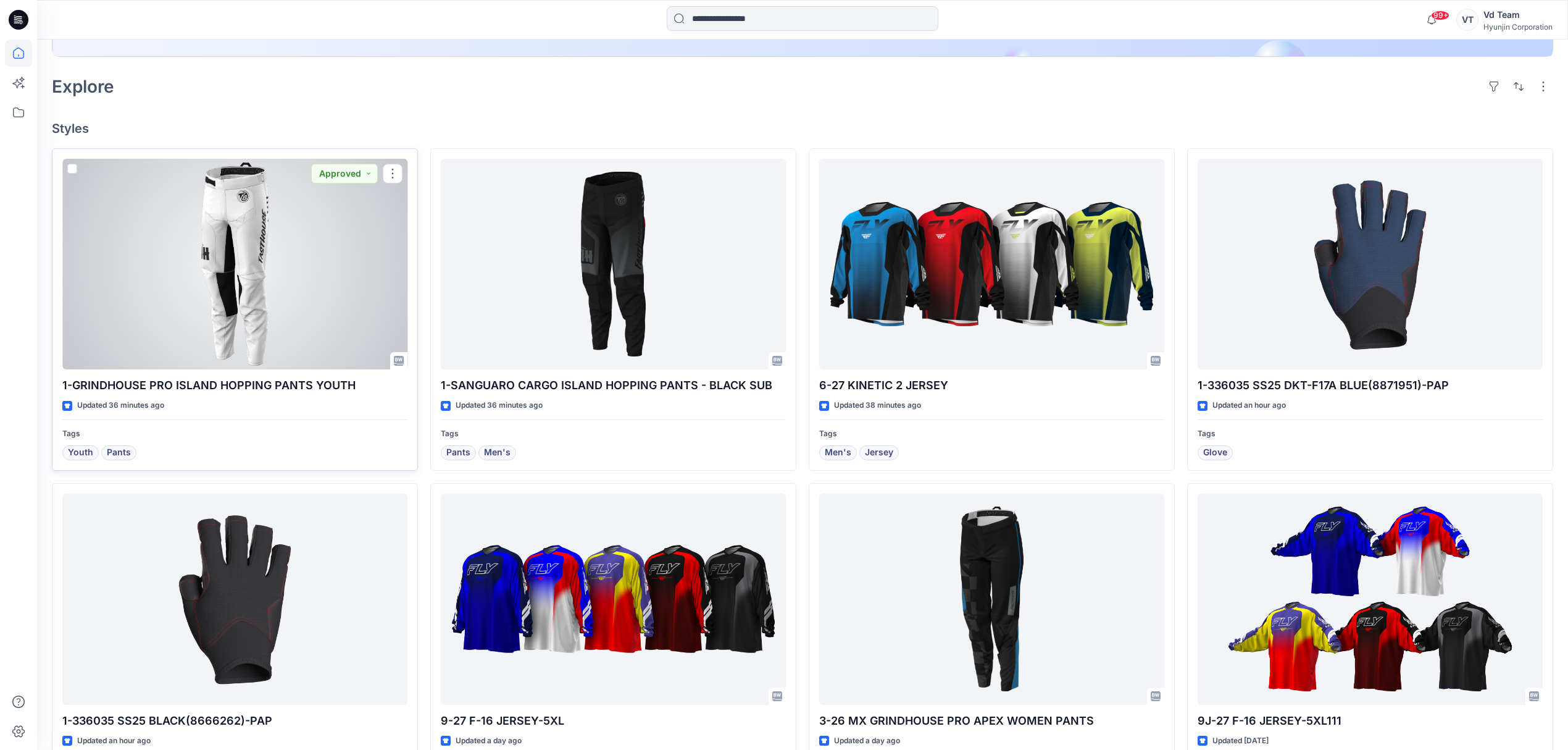
click at [273, 339] on div at bounding box center [235, 265] width 345 height 211
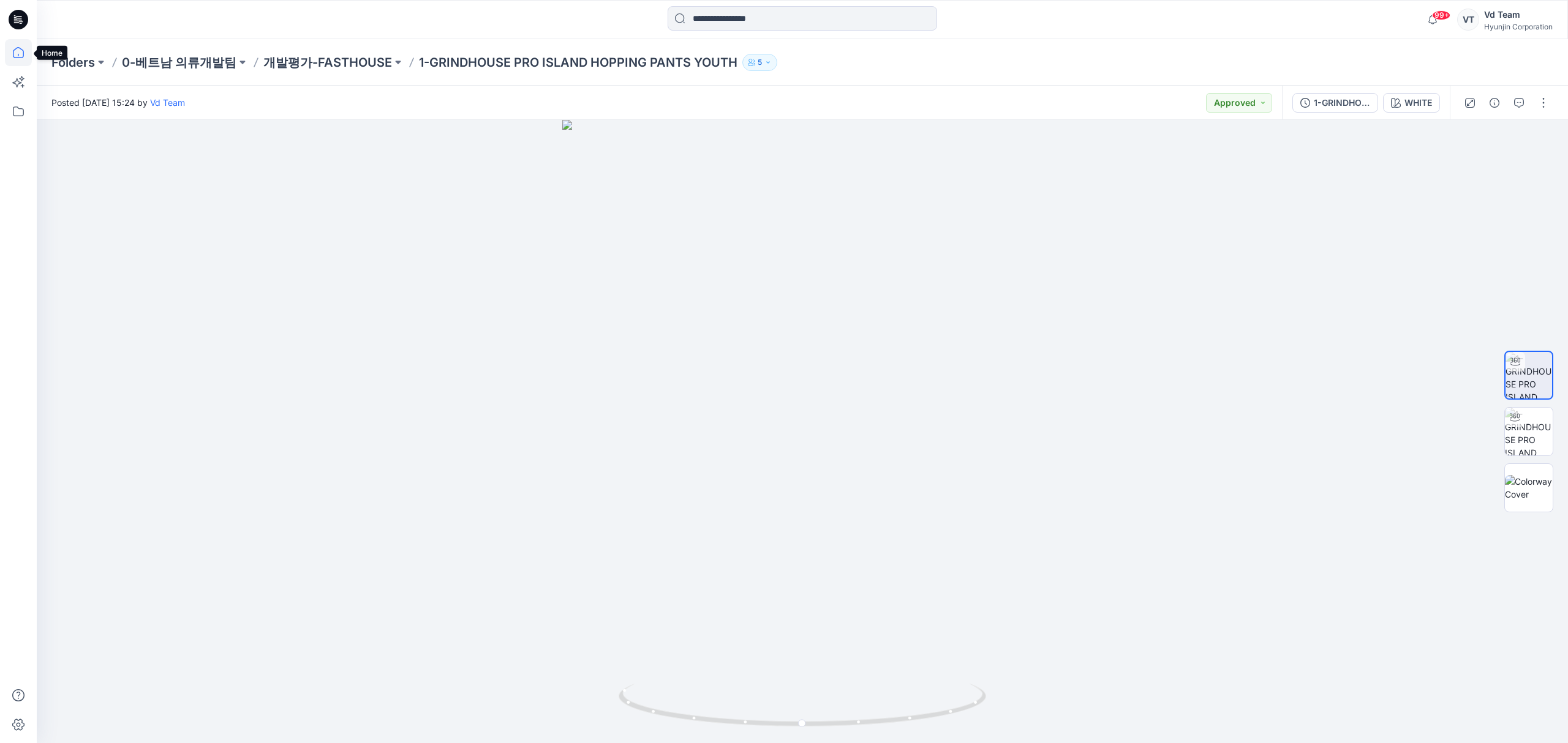
click at [20, 52] on icon at bounding box center [18, 53] width 27 height 27
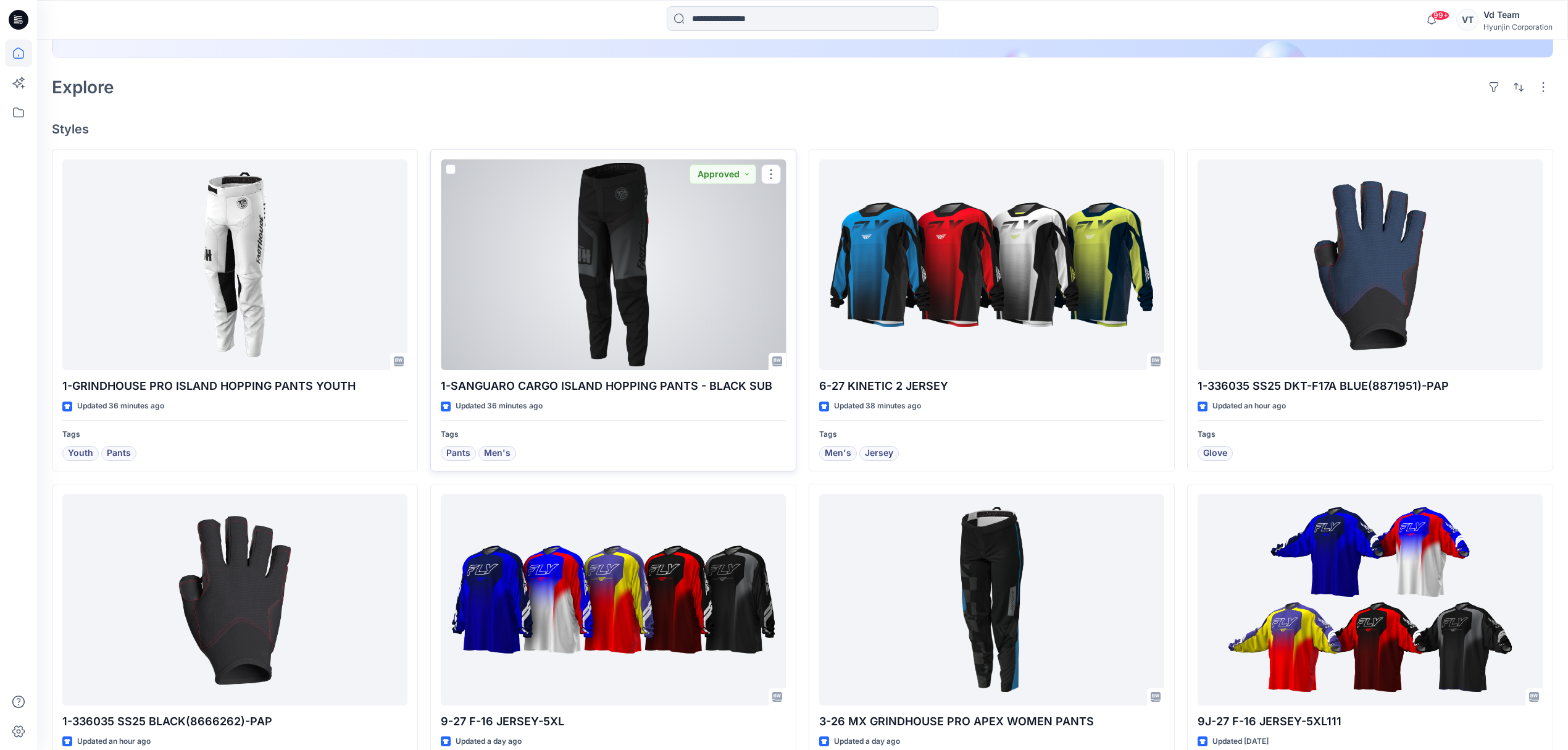
scroll to position [247, 0]
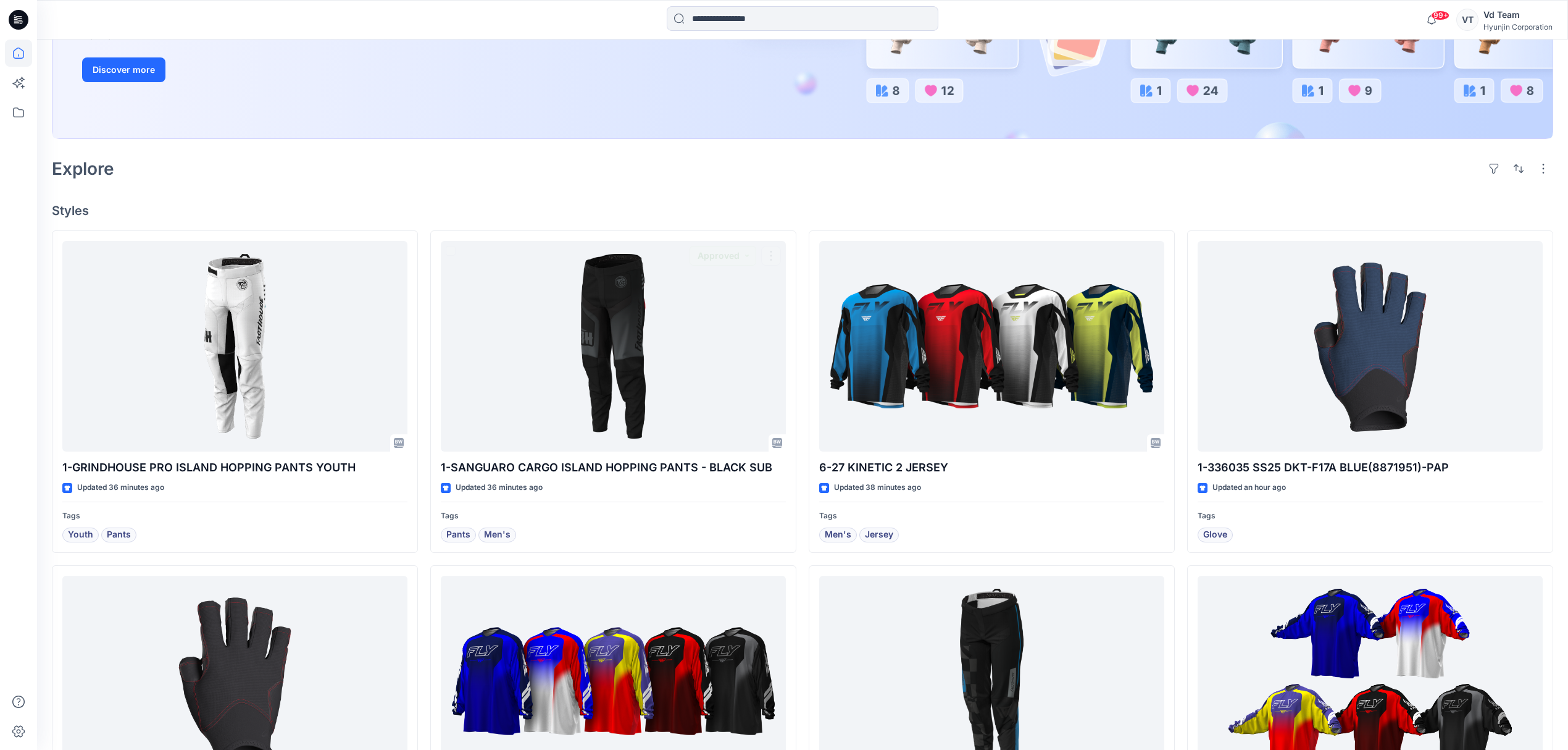
click at [563, 172] on div "Explore" at bounding box center [802, 168] width 1501 height 29
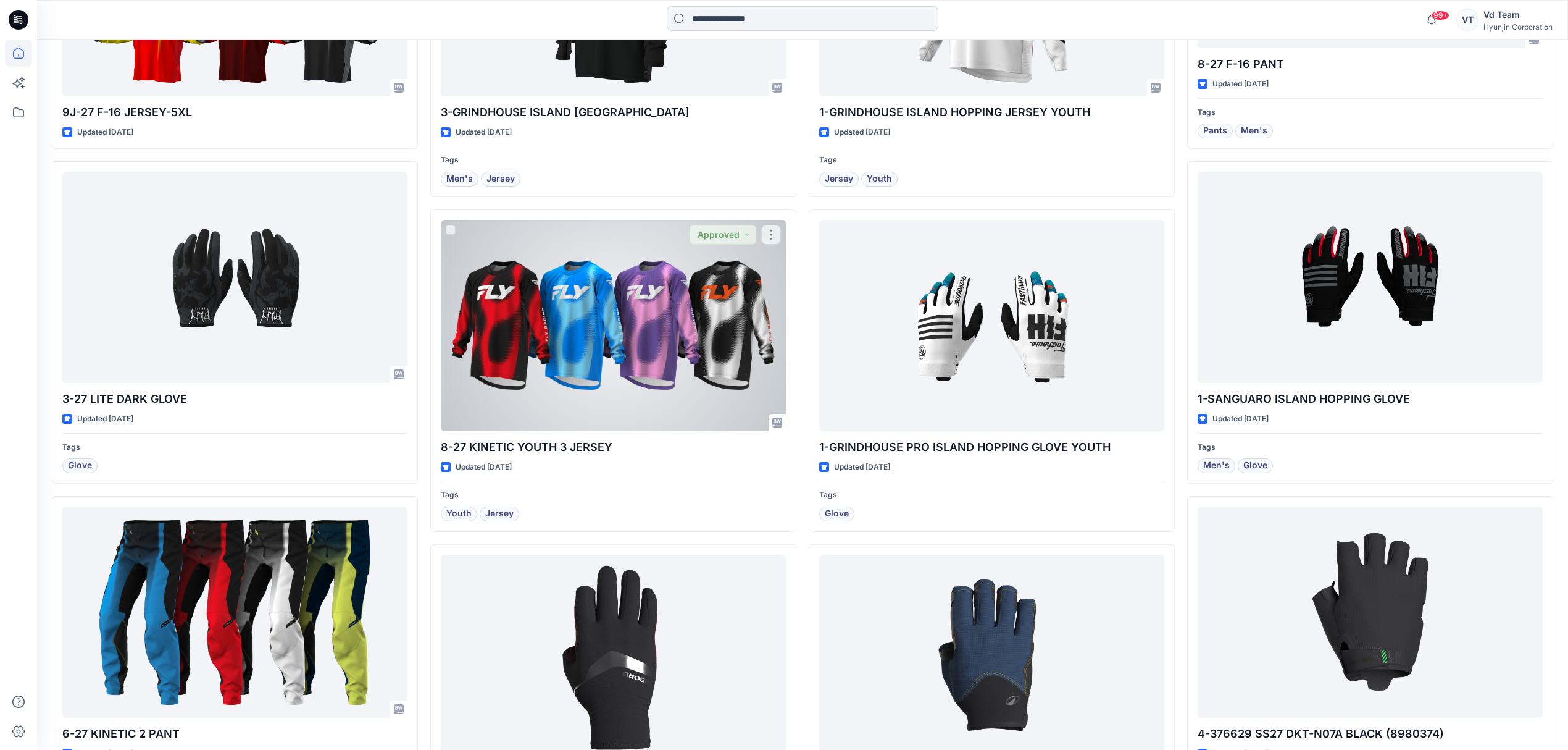
scroll to position [1235, 0]
